Goal: Check status: Check status

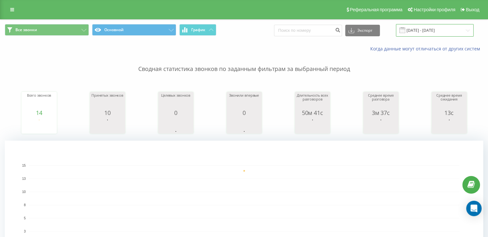
drag, startPoint x: 433, startPoint y: 27, endPoint x: 432, endPoint y: 31, distance: 4.4
click at [433, 28] on input "[DATE] - [DATE]" at bounding box center [435, 30] width 78 height 13
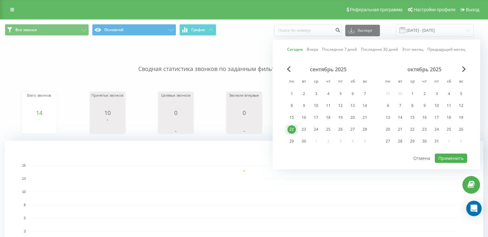
click at [291, 128] on div "22" at bounding box center [291, 129] width 8 height 8
click at [439, 155] on button "Применить" at bounding box center [450, 157] width 32 height 9
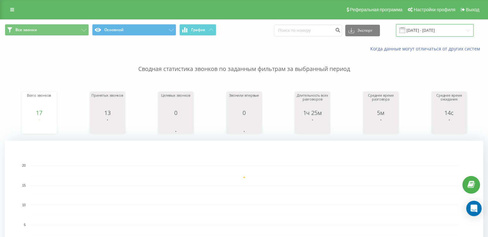
drag, startPoint x: 426, startPoint y: 31, endPoint x: 425, endPoint y: 34, distance: 3.6
click at [427, 31] on input "[DATE] - [DATE]" at bounding box center [435, 30] width 78 height 13
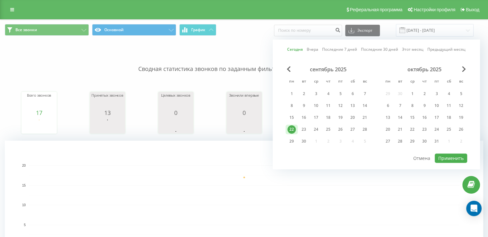
click at [291, 127] on div "22" at bounding box center [291, 129] width 8 height 8
click at [442, 155] on button "Применить" at bounding box center [450, 157] width 32 height 9
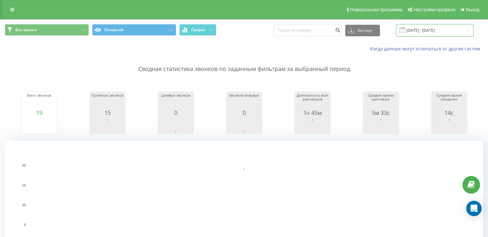
click at [419, 30] on input "[DATE] - [DATE]" at bounding box center [435, 30] width 78 height 13
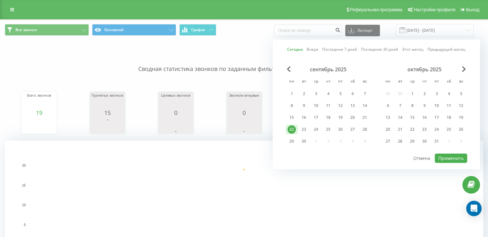
click at [288, 130] on div "22" at bounding box center [291, 129] width 8 height 8
click at [446, 153] on button "Применить" at bounding box center [450, 157] width 32 height 9
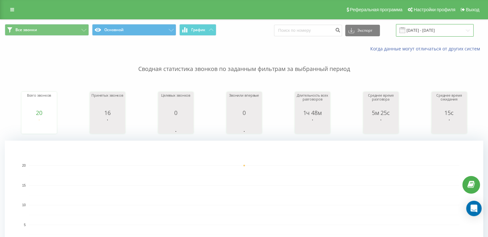
click at [422, 29] on input "[DATE] - [DATE]" at bounding box center [435, 30] width 78 height 13
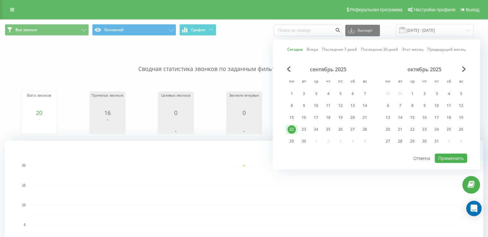
click at [290, 125] on div "22" at bounding box center [291, 129] width 8 height 8
click at [447, 156] on button "Применить" at bounding box center [450, 157] width 32 height 9
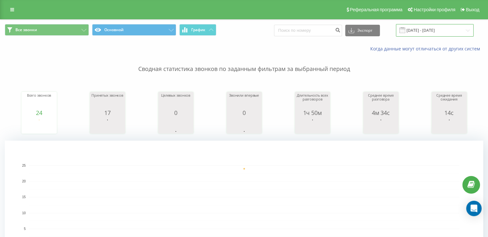
click at [441, 30] on input "[DATE] - [DATE]" at bounding box center [435, 30] width 78 height 13
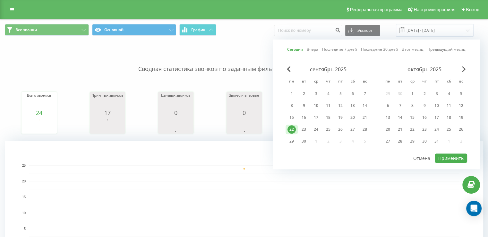
click at [286, 129] on div "22" at bounding box center [291, 129] width 12 height 10
click at [446, 158] on button "Применить" at bounding box center [450, 157] width 32 height 9
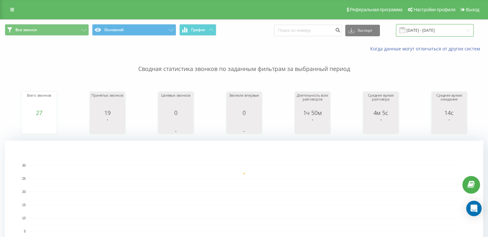
click at [426, 29] on input "[DATE] - [DATE]" at bounding box center [435, 30] width 78 height 13
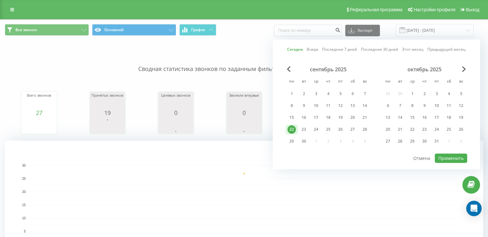
click at [289, 130] on div "22" at bounding box center [291, 129] width 8 height 8
click at [439, 158] on button "Применить" at bounding box center [450, 157] width 32 height 9
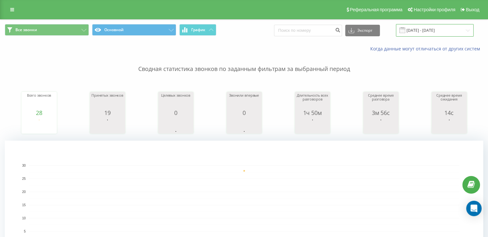
click at [430, 31] on input "[DATE] - [DATE]" at bounding box center [435, 30] width 78 height 13
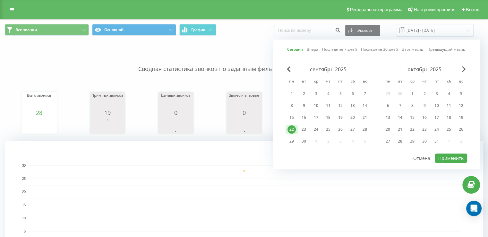
click at [292, 125] on div "22" at bounding box center [291, 129] width 8 height 8
click at [447, 150] on div "сентябрь 2025 пн вт ср чт пт сб вс 1 2 3 4 5 6 7 8 9 10 11 12 13 14 15 16 17 18…" at bounding box center [375, 109] width 181 height 87
click at [448, 155] on button "Применить" at bounding box center [450, 157] width 32 height 9
